Goal: Task Accomplishment & Management: Manage account settings

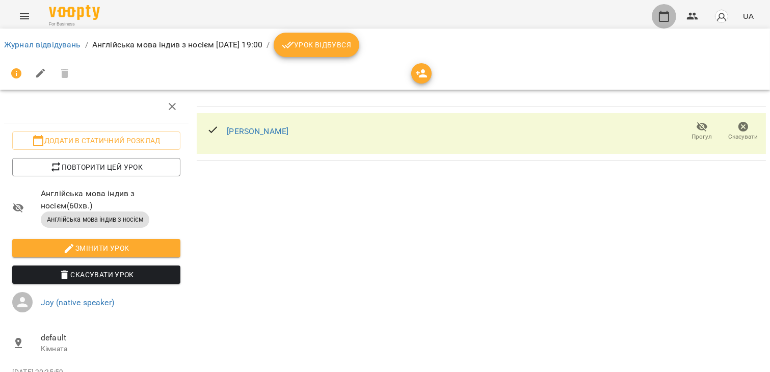
click at [660, 19] on icon "button" at bounding box center [664, 16] width 12 height 12
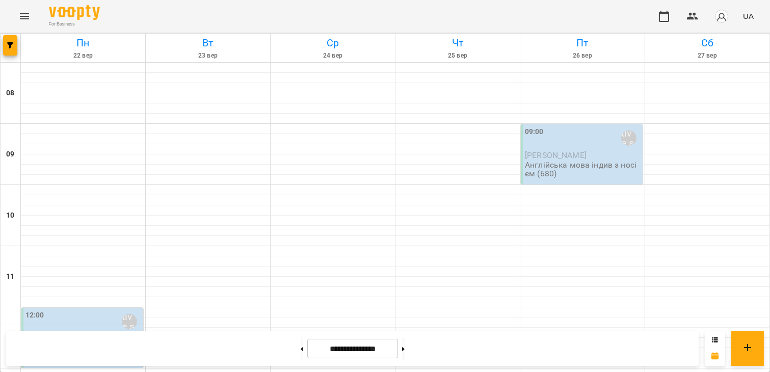
scroll to position [185, 0]
click at [115, 334] on p "Алевтина Чистіліна" at bounding box center [83, 338] width 116 height 9
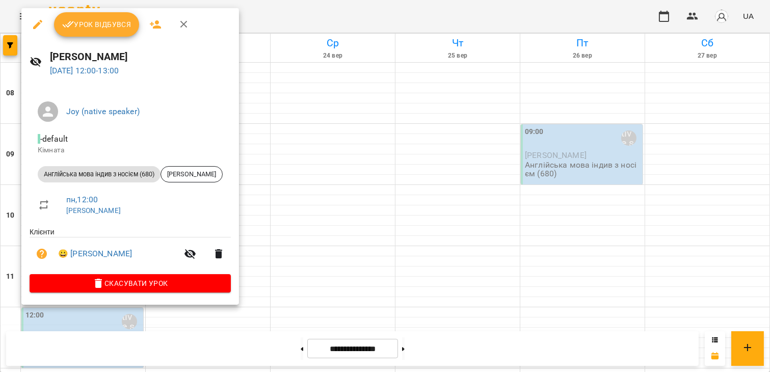
click at [140, 200] on span "пн , 12:00" at bounding box center [144, 200] width 156 height 12
click at [144, 283] on span "Скасувати Урок" at bounding box center [130, 283] width 185 height 12
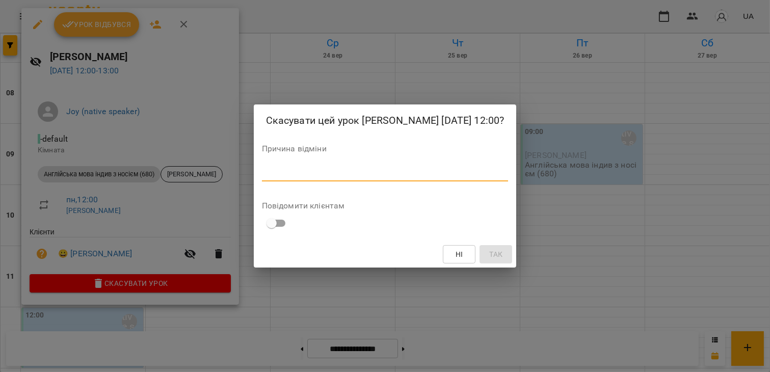
click at [344, 170] on textarea at bounding box center [385, 173] width 247 height 10
type textarea "**********"
click at [489, 251] on span "Так" at bounding box center [495, 254] width 13 height 12
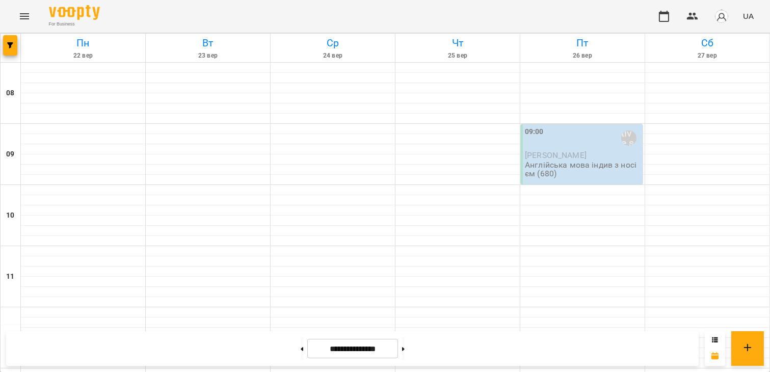
scroll to position [0, 0]
click at [567, 151] on span "Алевтина Чистіліна" at bounding box center [556, 155] width 62 height 10
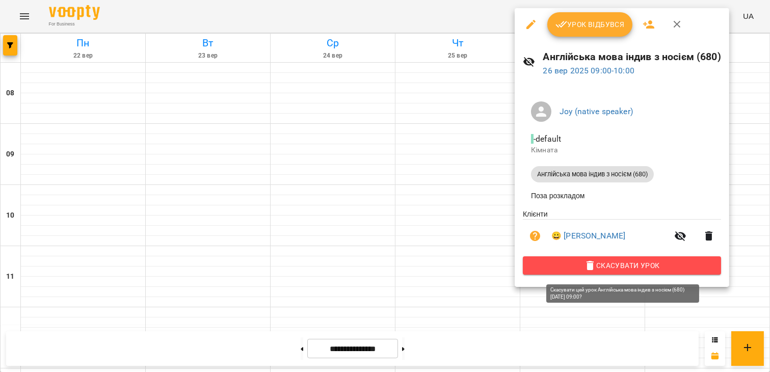
click at [584, 268] on span "Скасувати Урок" at bounding box center [622, 265] width 182 height 12
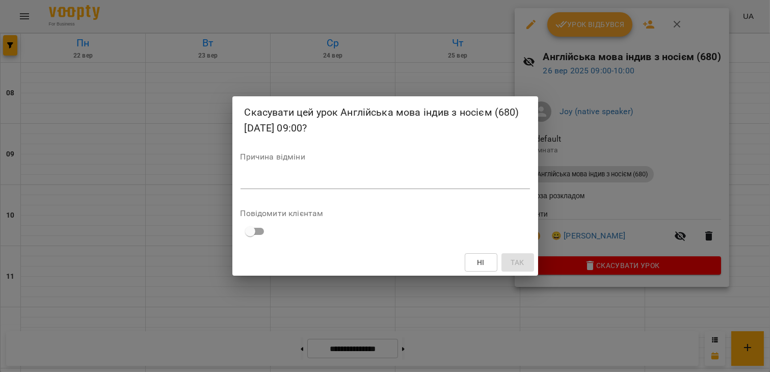
click at [399, 177] on textarea at bounding box center [384, 181] width 289 height 10
type textarea "**********"
click at [510, 263] on span "Так" at bounding box center [516, 262] width 13 height 12
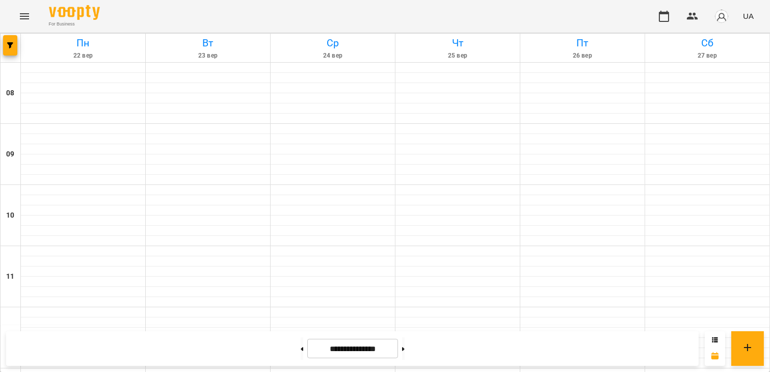
scroll to position [591, 0]
click at [7, 46] on icon "button" at bounding box center [10, 45] width 6 height 6
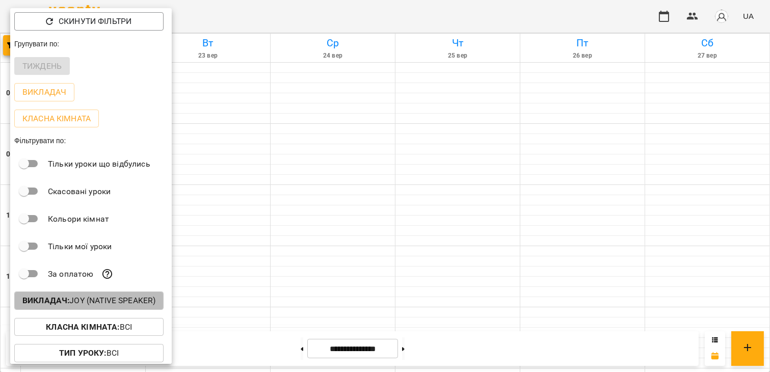
click at [104, 302] on p "Викладач : Joy (native speaker)" at bounding box center [88, 300] width 133 height 12
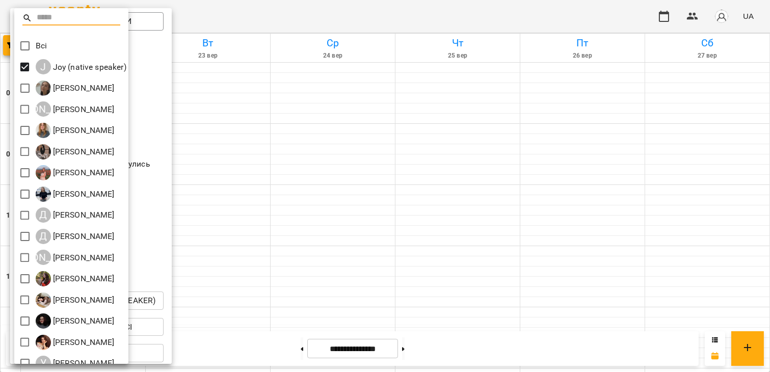
scroll to position [33, 0]
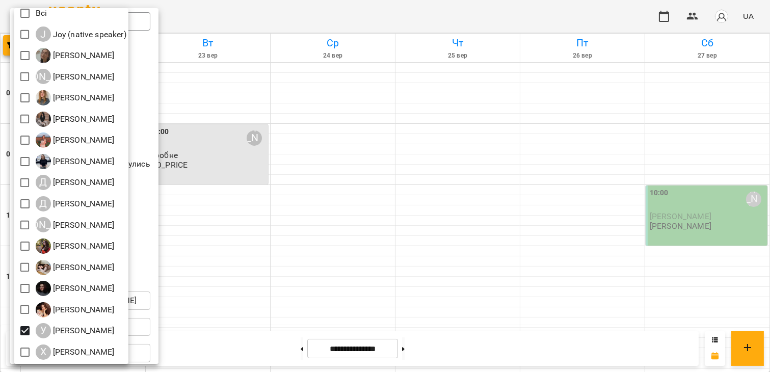
drag, startPoint x: 187, startPoint y: 344, endPoint x: 215, endPoint y: 339, distance: 28.6
click at [215, 339] on div at bounding box center [385, 186] width 770 height 372
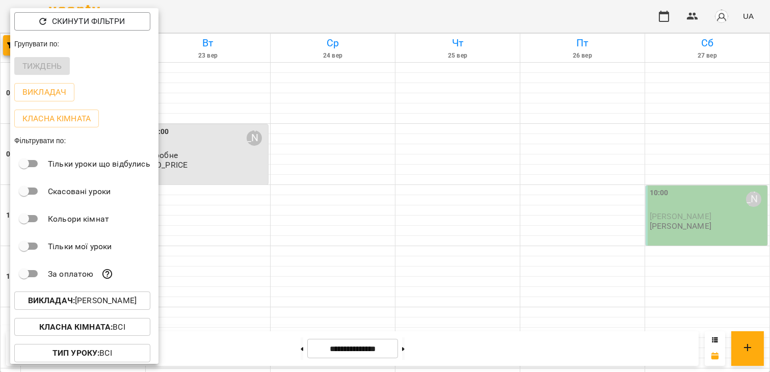
click at [215, 339] on div at bounding box center [385, 186] width 770 height 372
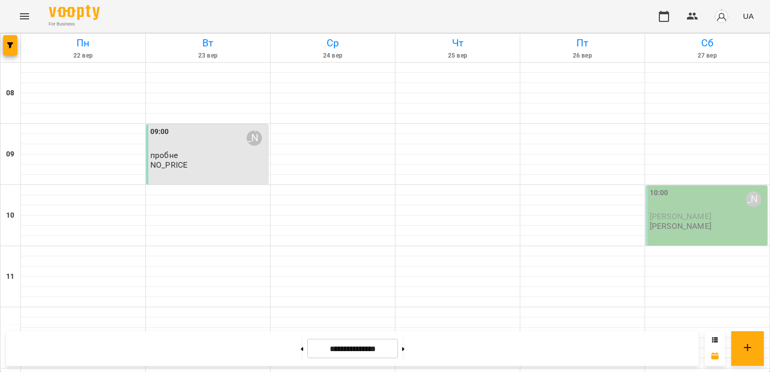
click at [215, 339] on div "**********" at bounding box center [352, 348] width 692 height 35
click at [8, 43] on icon "button" at bounding box center [10, 45] width 6 height 6
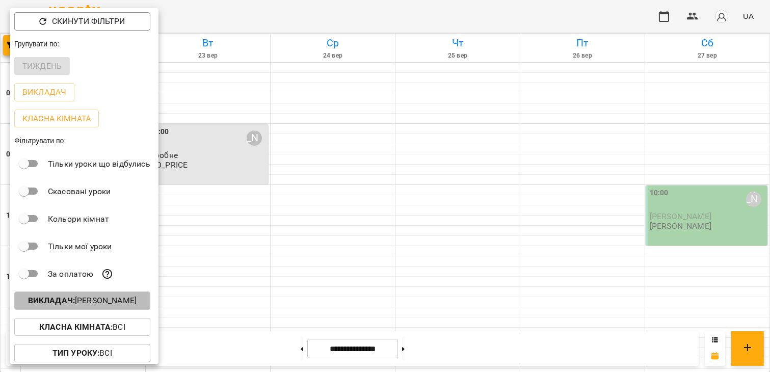
click at [137, 302] on p "Викладач : [PERSON_NAME]" at bounding box center [82, 300] width 108 height 12
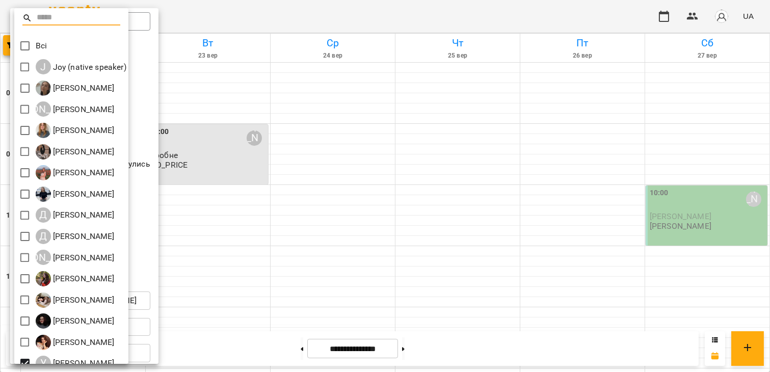
scroll to position [33, 0]
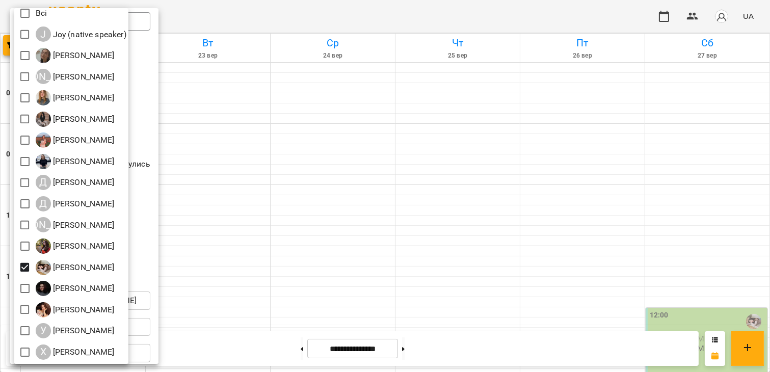
click at [231, 344] on div at bounding box center [385, 186] width 770 height 372
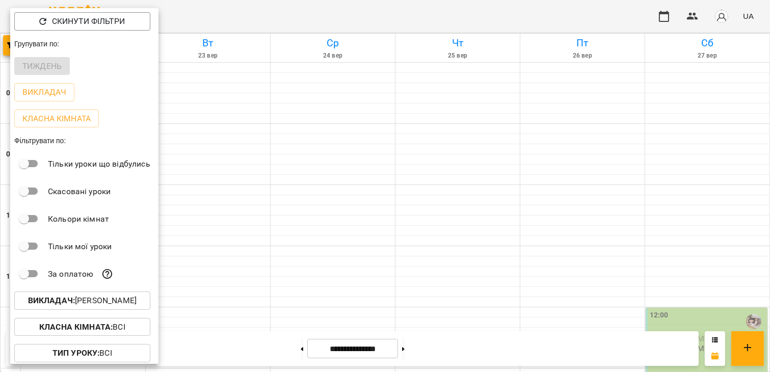
click at [231, 344] on div "Всі [PERSON_NAME] (native speaker) [PERSON_NAME] А [PERSON_NAME] [PERSON_NAME] …" at bounding box center [385, 186] width 770 height 372
click at [231, 344] on div at bounding box center [385, 186] width 770 height 372
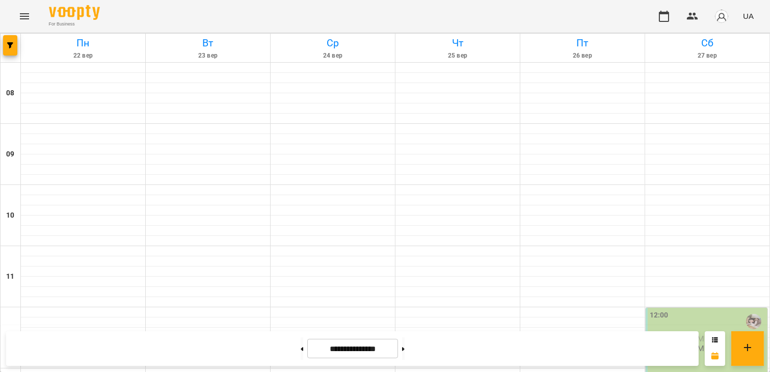
scroll to position [563, 0]
